Goal: Transaction & Acquisition: Purchase product/service

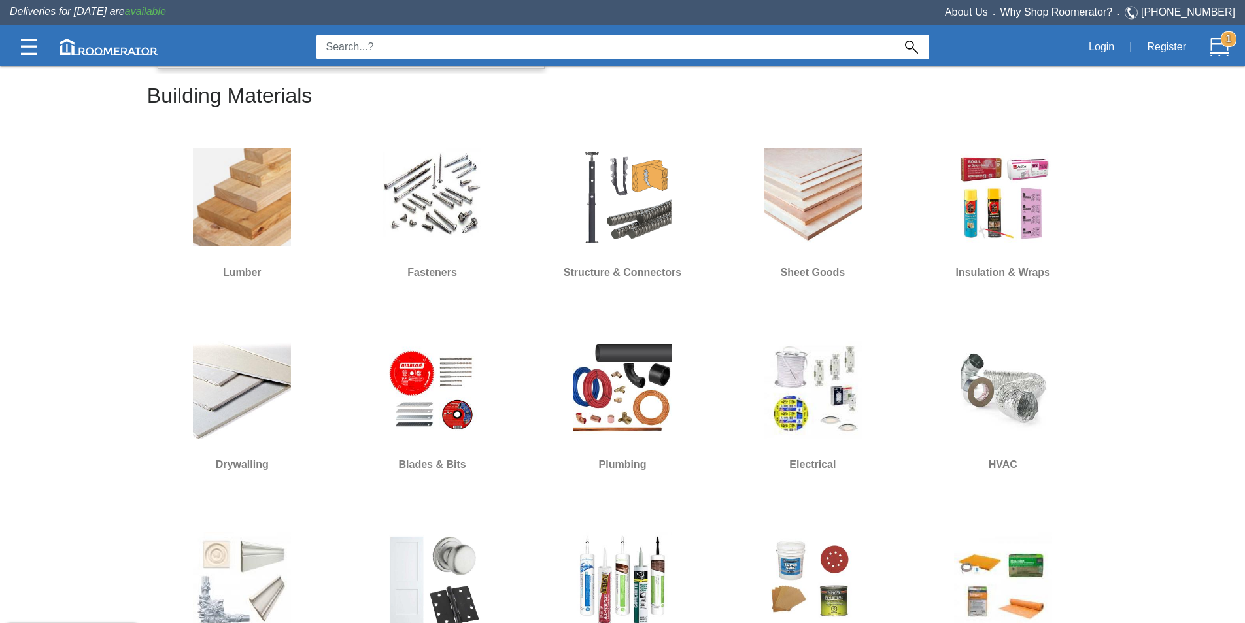
scroll to position [444, 0]
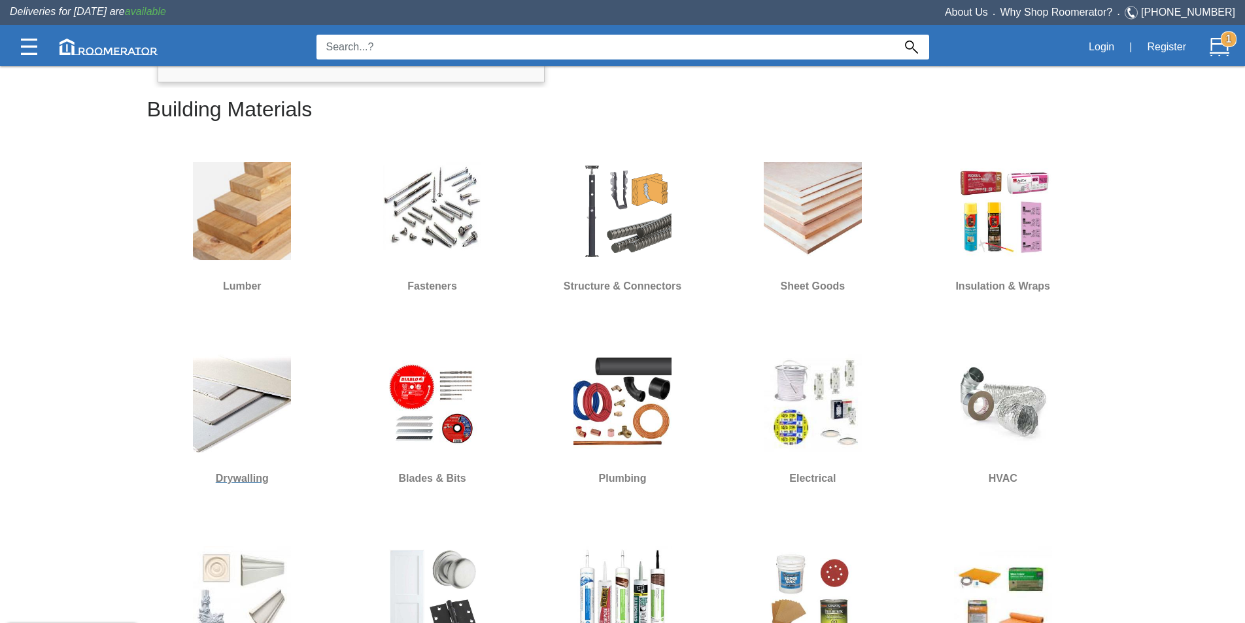
click at [268, 367] on img at bounding box center [242, 403] width 98 height 98
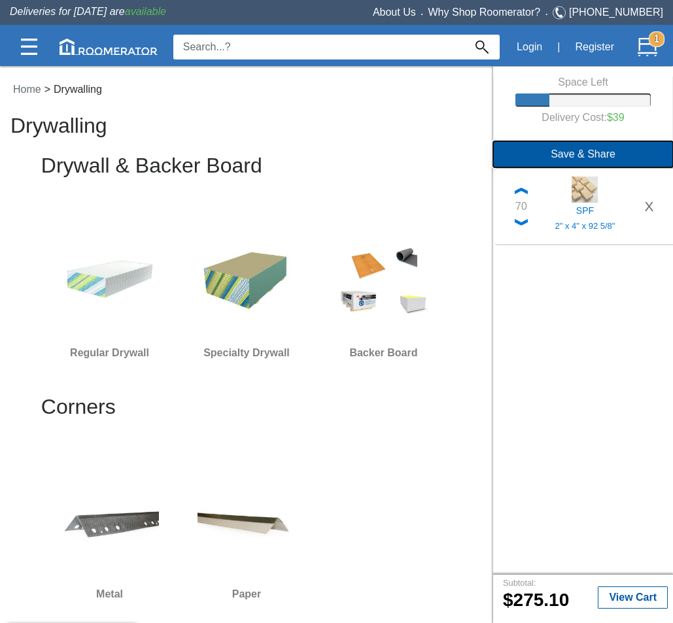
click at [594, 158] on button "Save & Share" at bounding box center [583, 154] width 180 height 26
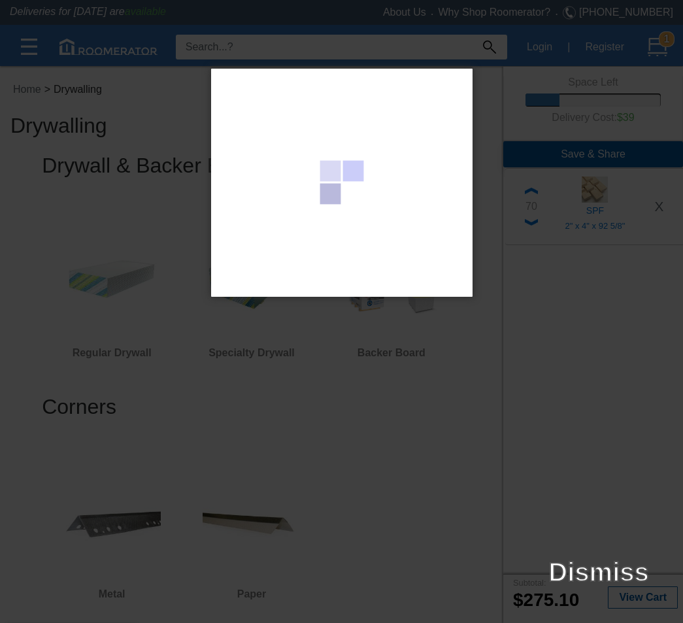
click at [496, 362] on div at bounding box center [341, 311] width 683 height 623
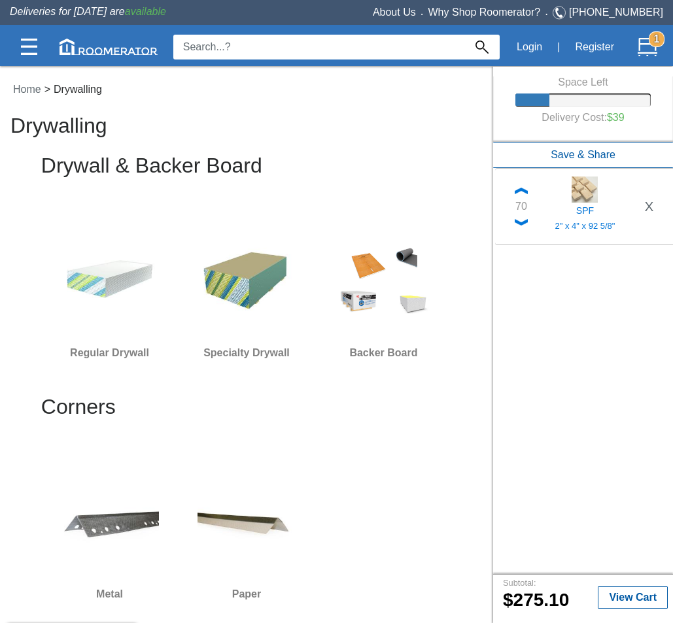
click at [380, 131] on h1 "Drywalling" at bounding box center [246, 130] width 493 height 37
click at [526, 41] on button "Login" at bounding box center [529, 46] width 40 height 27
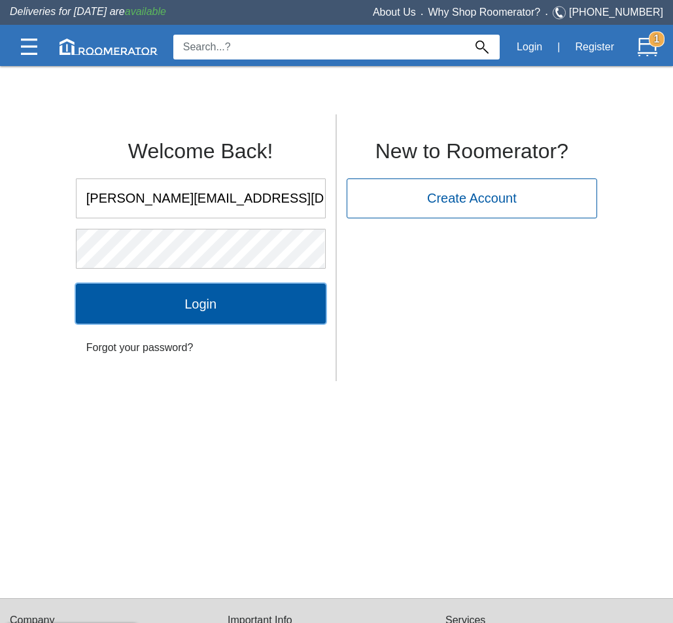
click at [225, 305] on input "Login" at bounding box center [201, 303] width 250 height 39
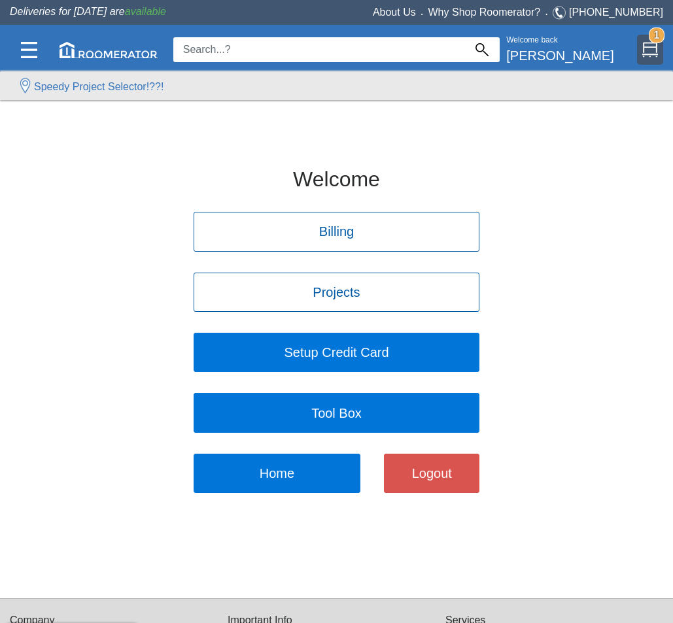
click at [656, 50] on img at bounding box center [650, 50] width 16 height 20
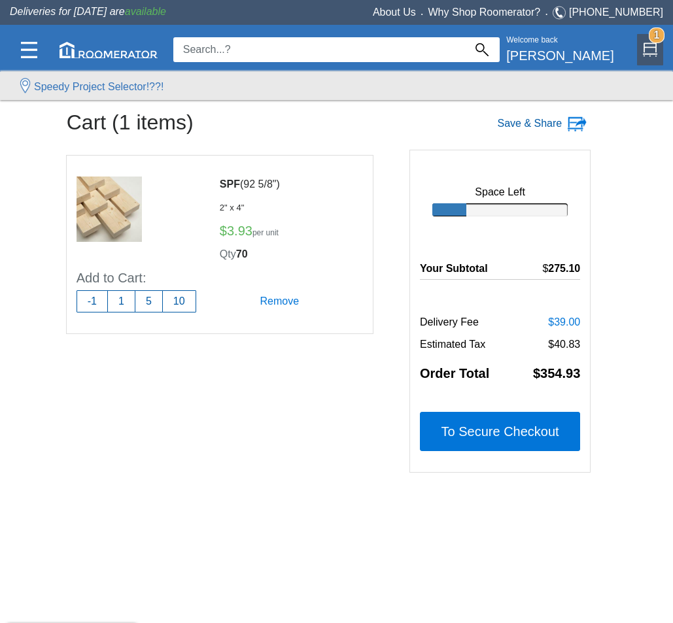
click at [543, 124] on label "Save & Share" at bounding box center [529, 124] width 65 height 16
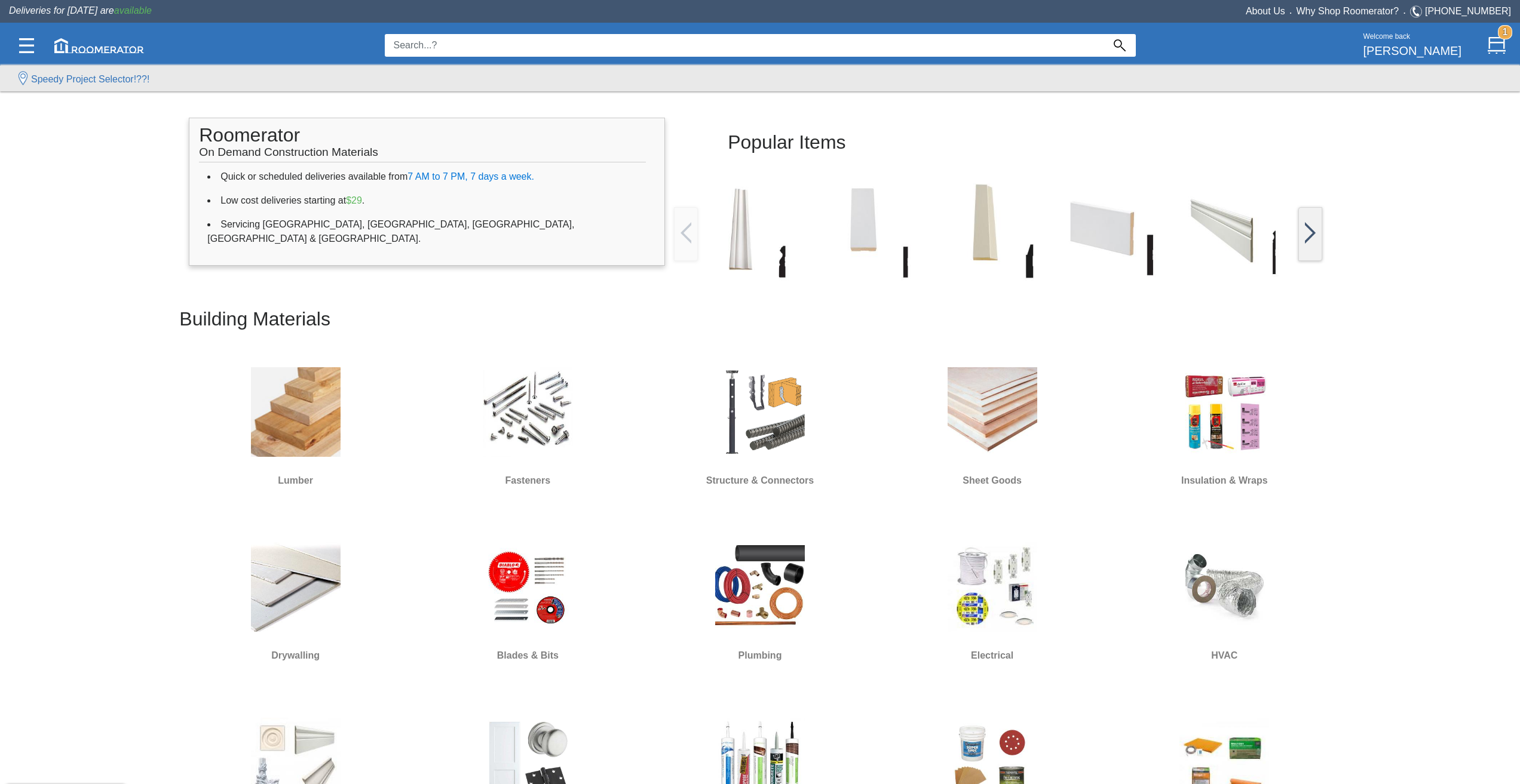
scroll to position [537, 0]
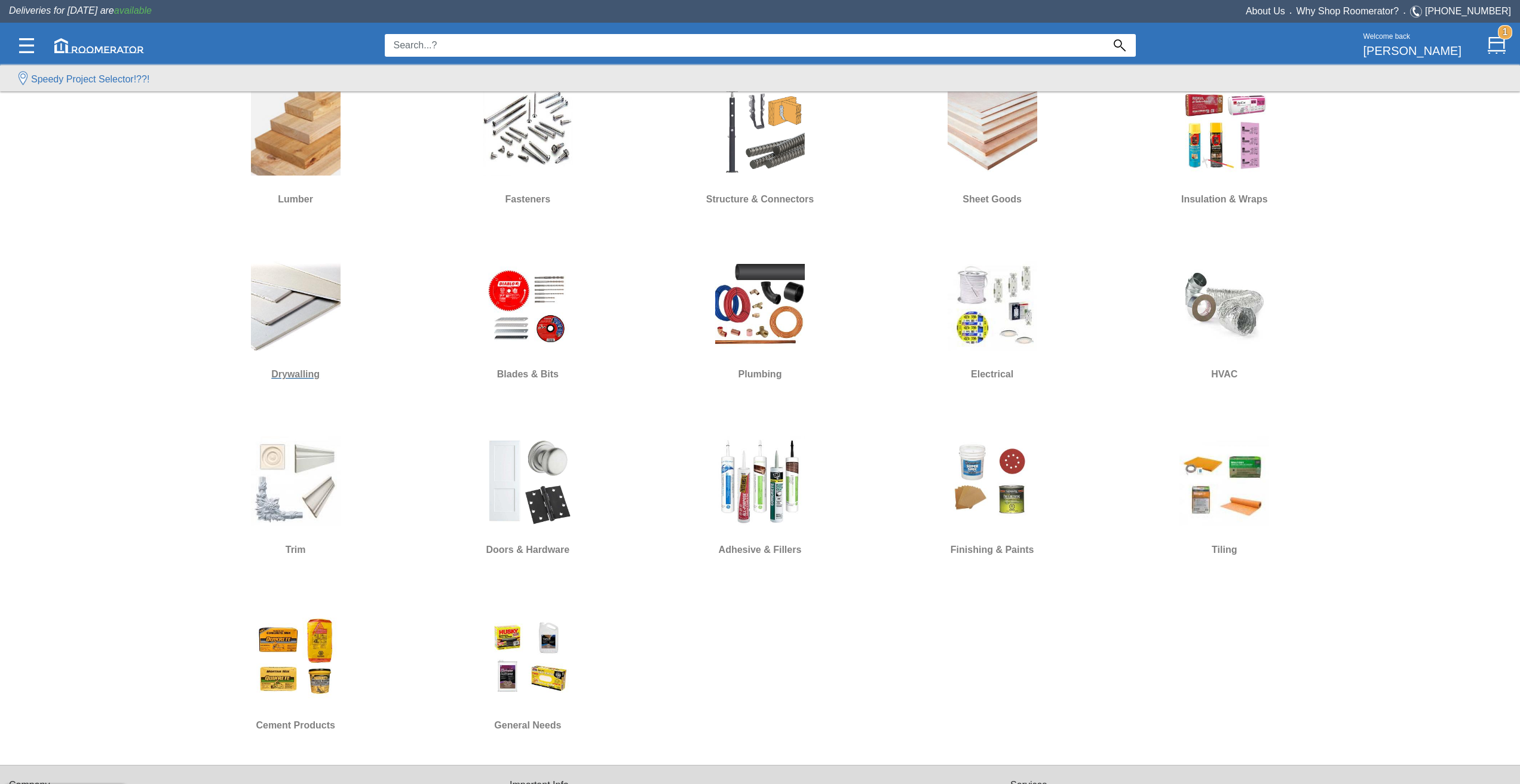
click at [331, 310] on img at bounding box center [296, 306] width 90 height 90
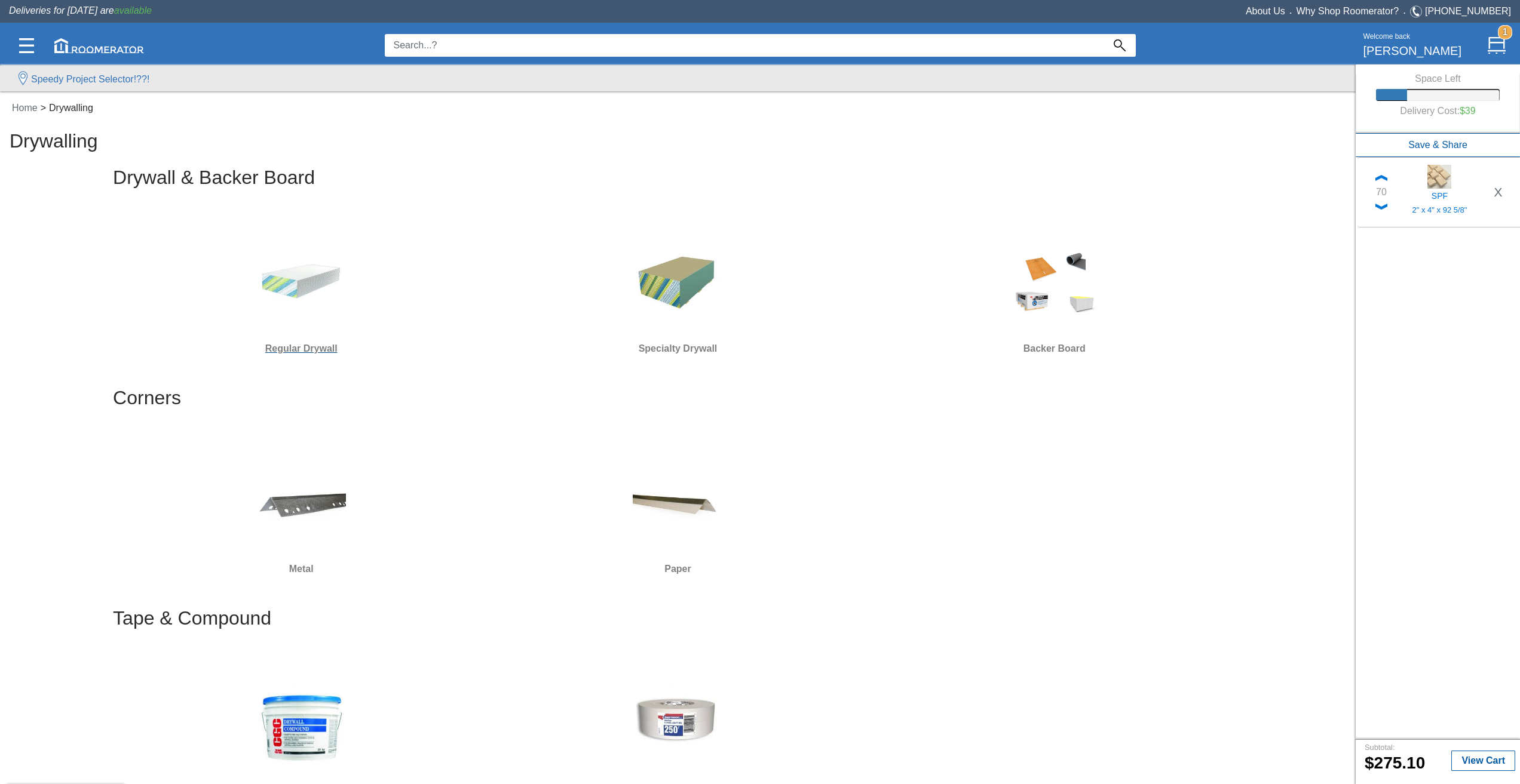
click at [282, 279] on img at bounding box center [301, 281] width 90 height 90
